Goal: Use online tool/utility: Use online tool/utility

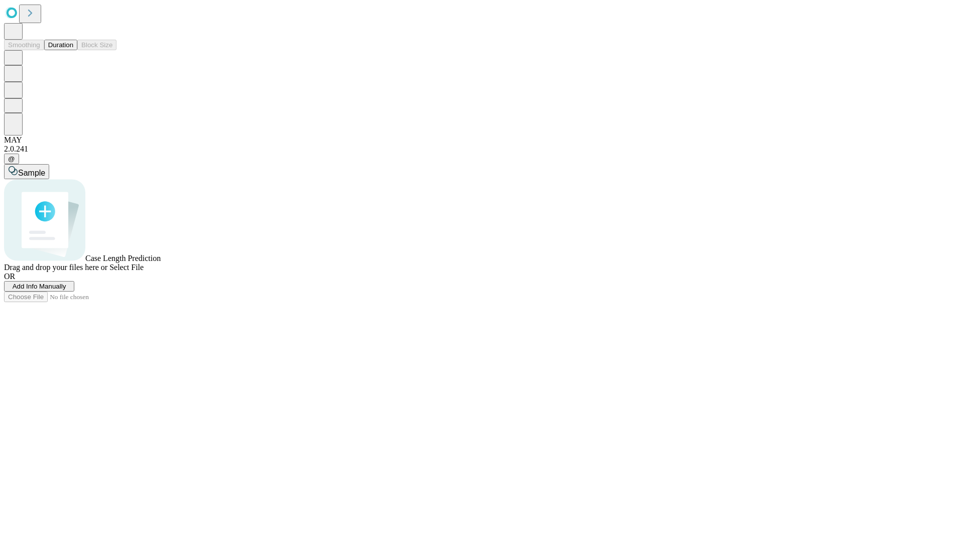
click at [73, 50] on button "Duration" at bounding box center [60, 45] width 33 height 11
click at [45, 169] on span "Sample" at bounding box center [31, 173] width 27 height 9
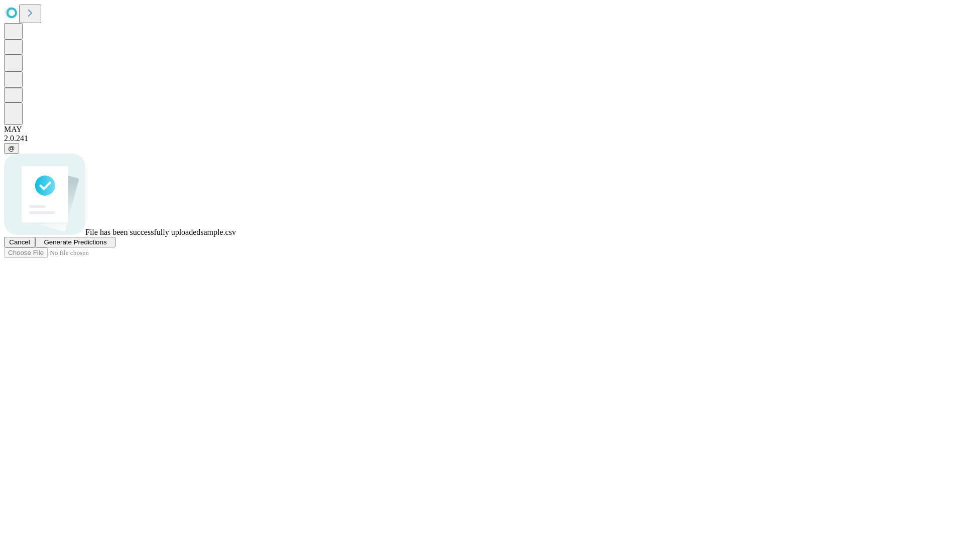
click at [106, 246] on span "Generate Predictions" at bounding box center [75, 243] width 63 height 8
